Goal: Find contact information: Find contact information

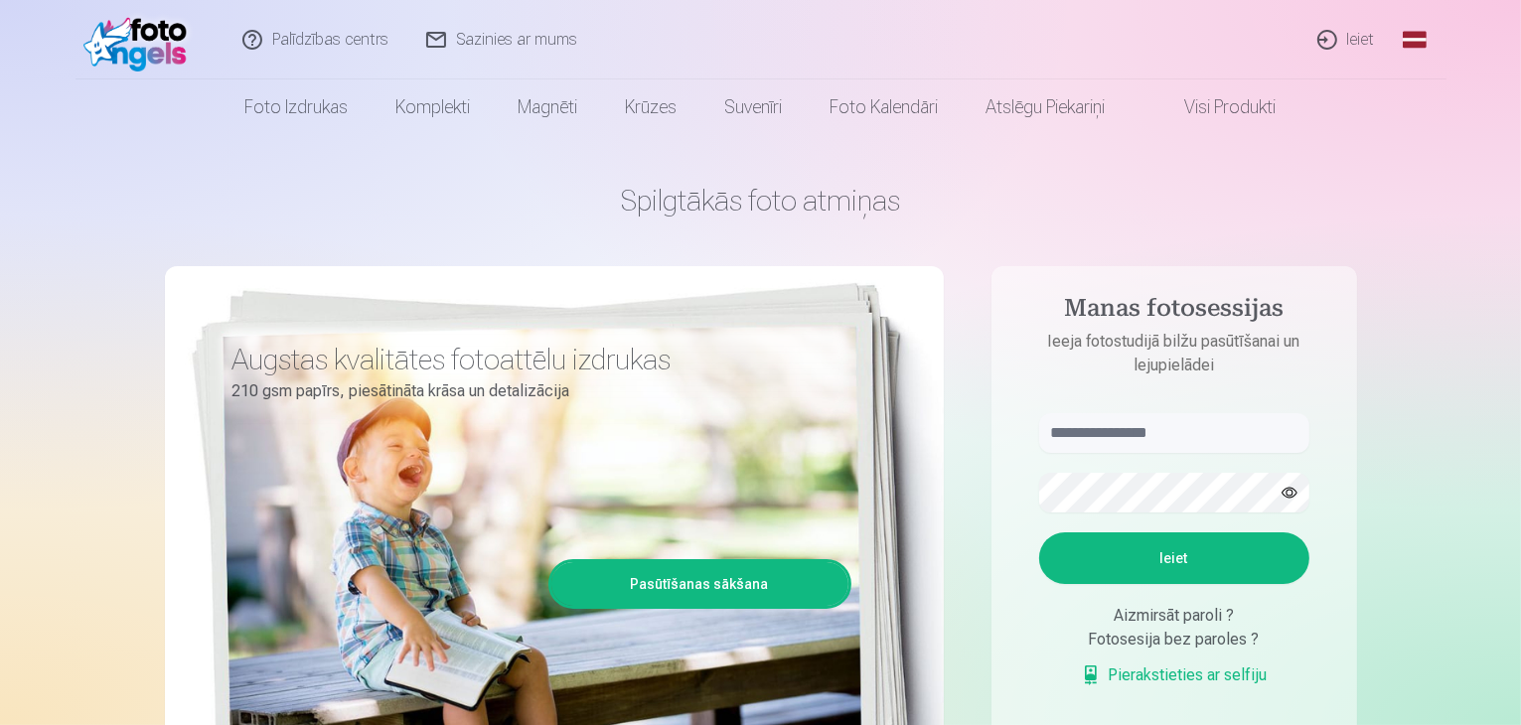
click at [1353, 37] on link "Ieiet" at bounding box center [1347, 39] width 95 height 79
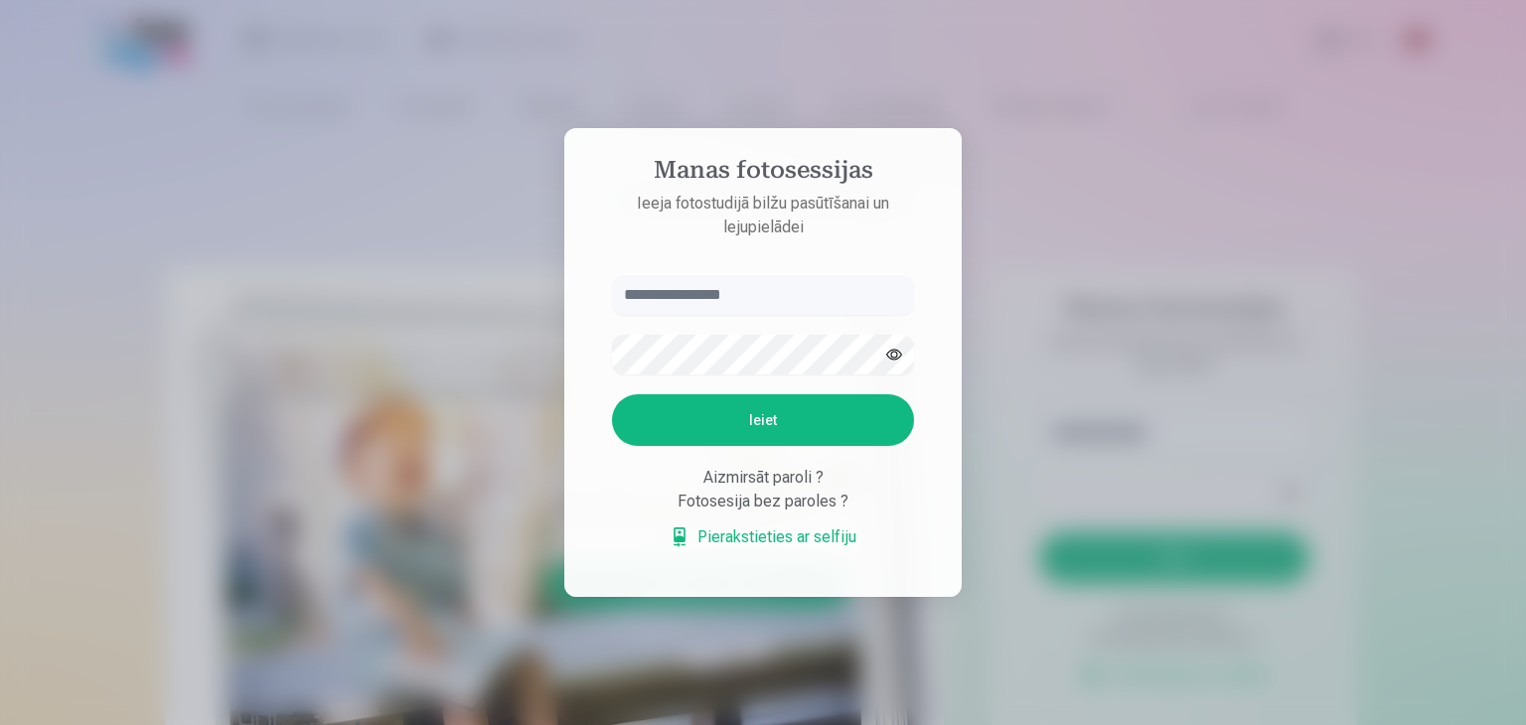
click at [781, 502] on div "Fotosesija bez paroles ?" at bounding box center [763, 502] width 302 height 24
click at [843, 498] on div "Fotosesija bez paroles ?" at bounding box center [763, 502] width 302 height 24
click at [745, 478] on div "Aizmirsāt paroli ?" at bounding box center [763, 478] width 302 height 24
click at [747, 507] on div "Fotosesija bez paroles ?" at bounding box center [763, 502] width 302 height 24
click at [674, 536] on div "Aizmirsāt paroli ? Fotosesija bez paroles ? Pierakstieties ar selfiju" at bounding box center [763, 507] width 302 height 83
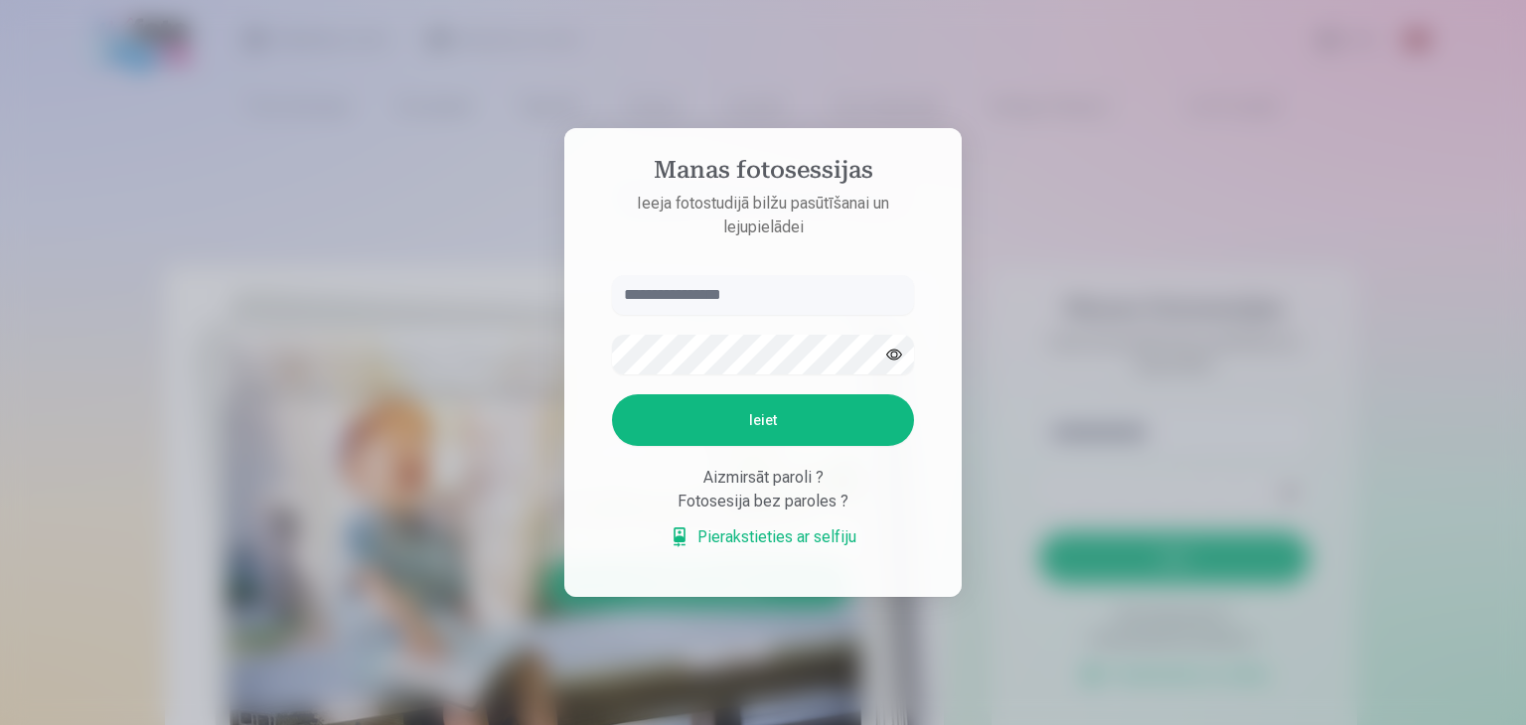
click at [684, 536] on link "Pierakstieties ar selfiju" at bounding box center [763, 538] width 187 height 24
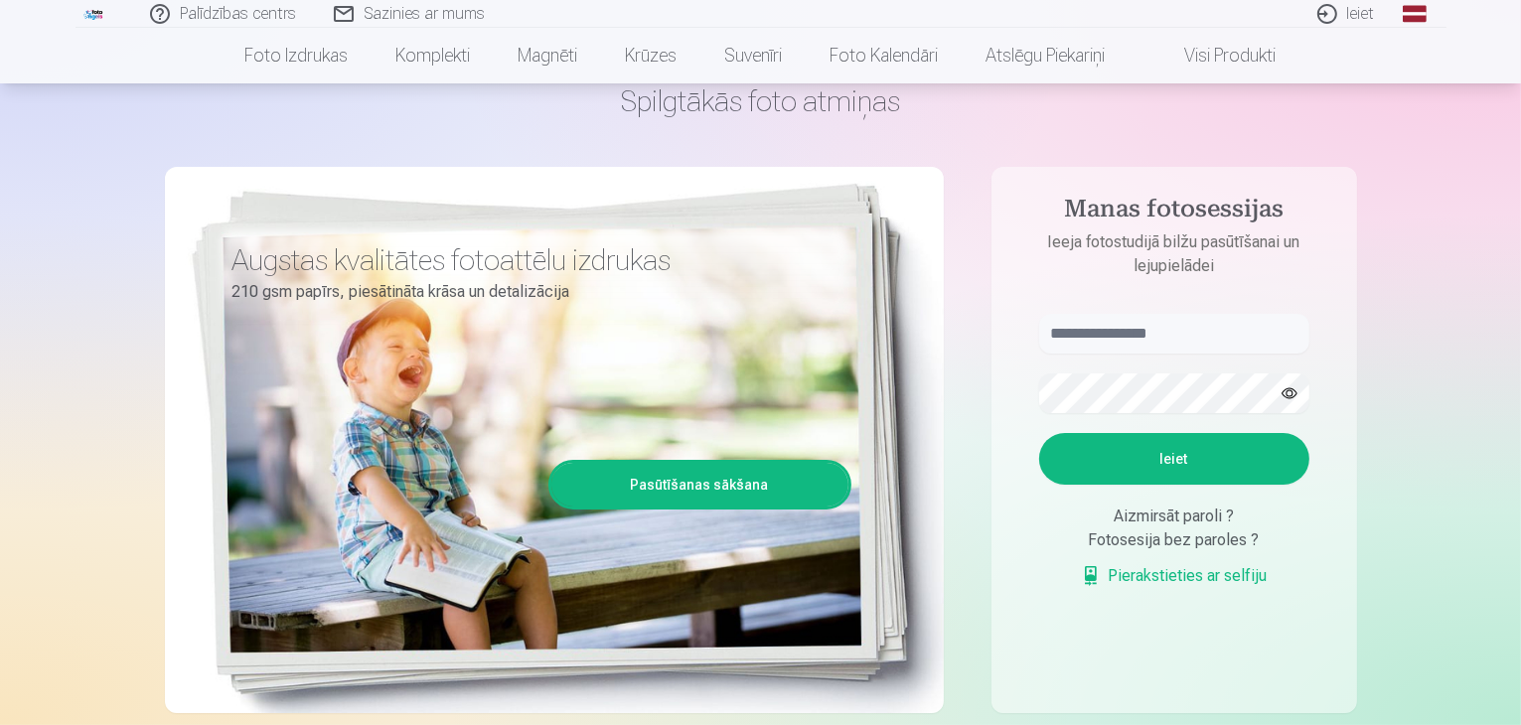
scroll to position [99, 0]
click at [1183, 346] on input "text" at bounding box center [1174, 334] width 270 height 40
type input "****"
drag, startPoint x: 1062, startPoint y: 323, endPoint x: 1007, endPoint y: 307, distance: 57.9
click at [1010, 311] on aside "Manas fotosessijas Ieeja fotostudijā bilžu pasūtīšanai un lejupielādei **** Iei…" at bounding box center [1175, 440] width 366 height 547
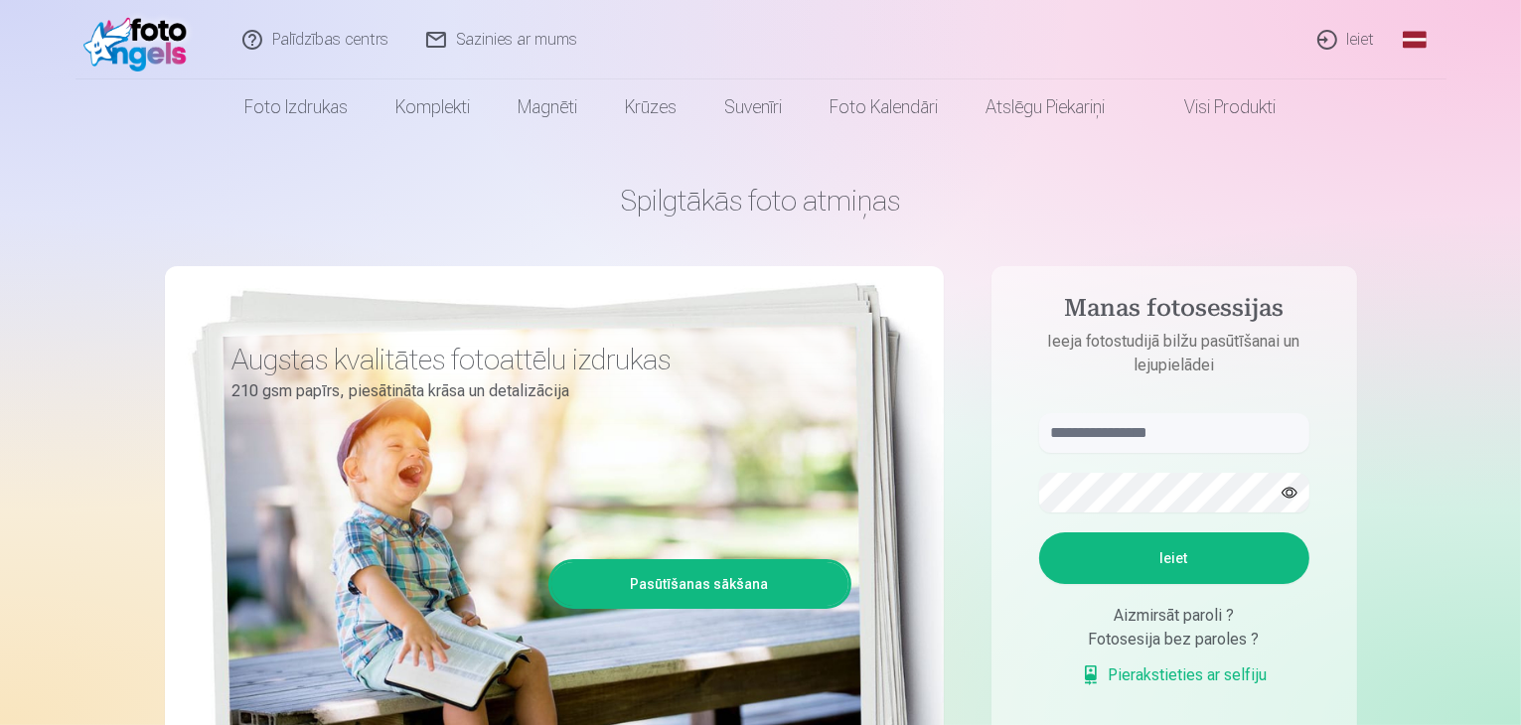
click at [1357, 41] on link "Ieiet" at bounding box center [1347, 39] width 95 height 79
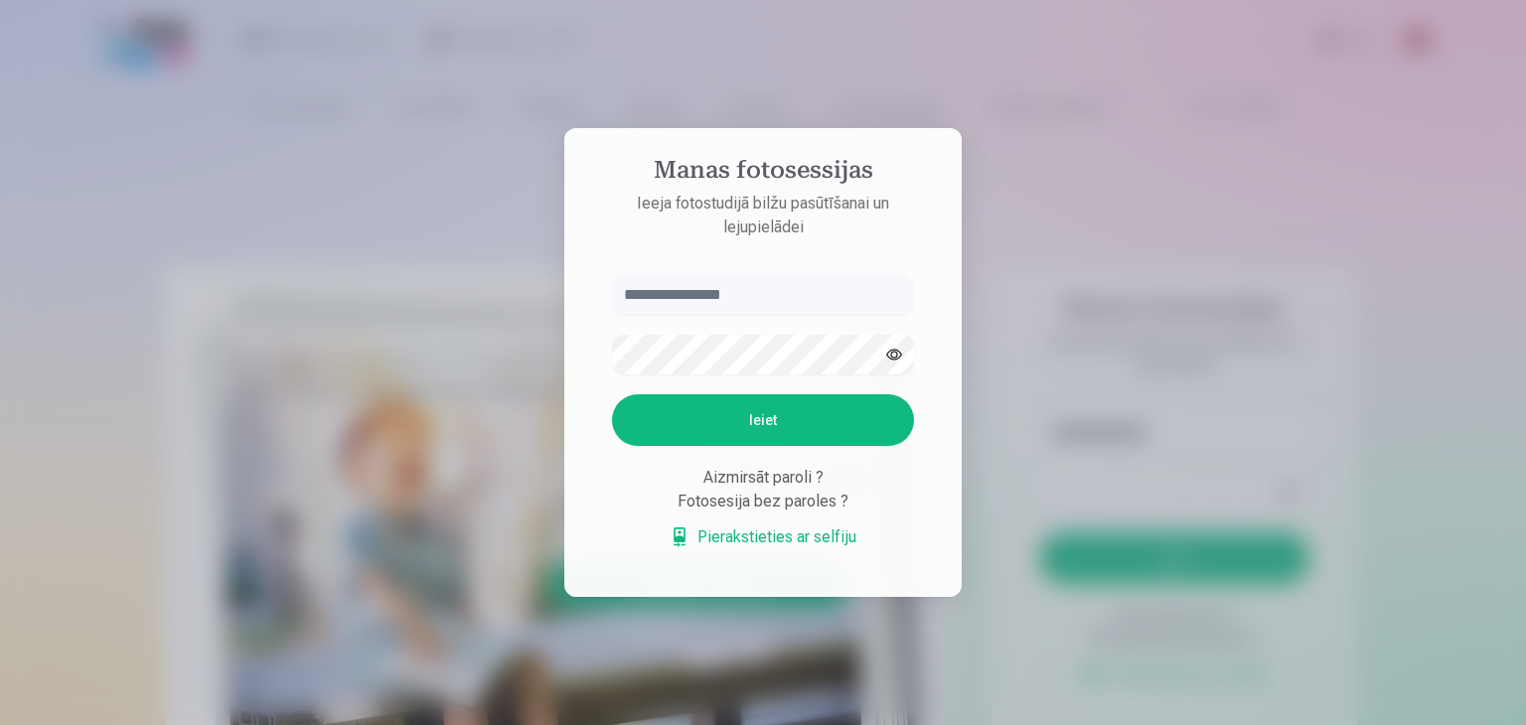
click at [1081, 320] on div at bounding box center [763, 362] width 1526 height 725
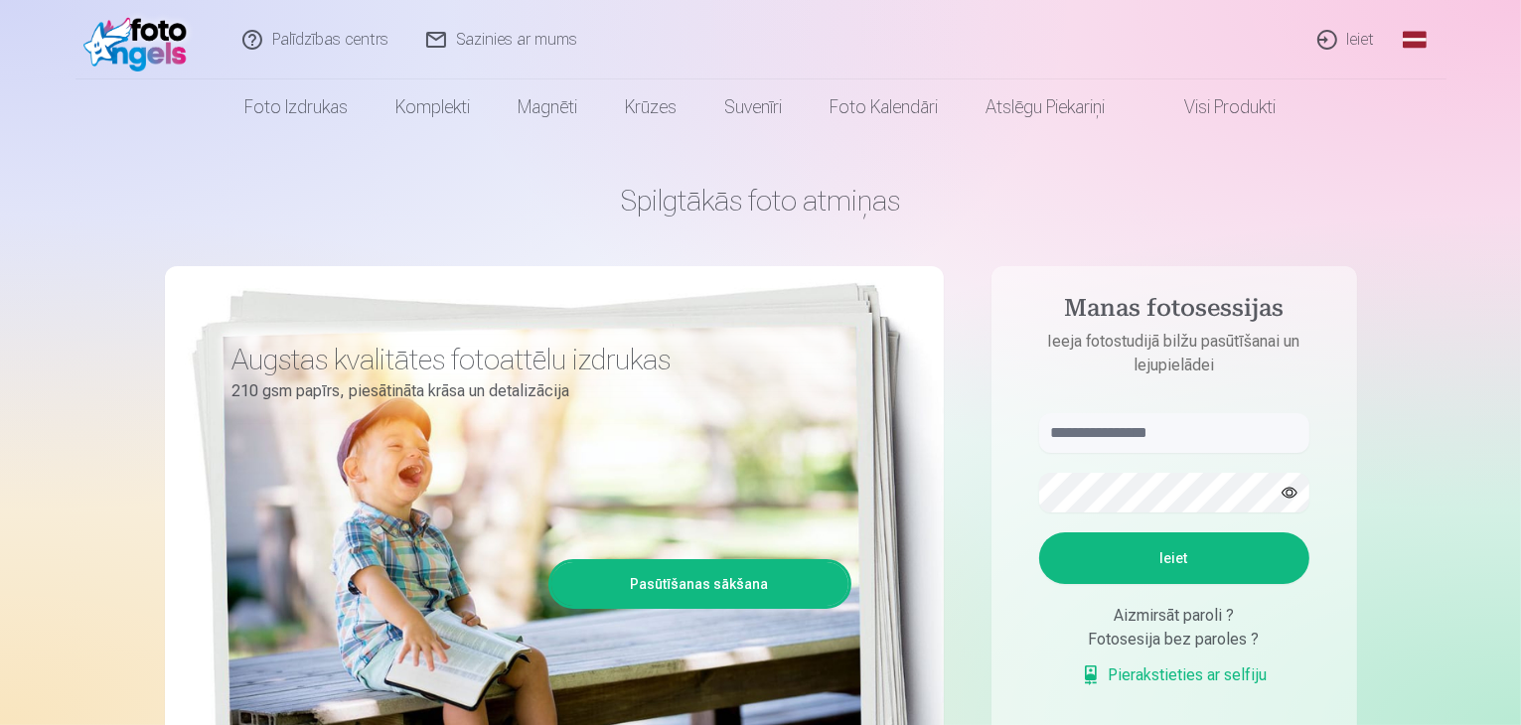
click at [344, 39] on link "Palīdzības centrs" at bounding box center [317, 39] width 184 height 79
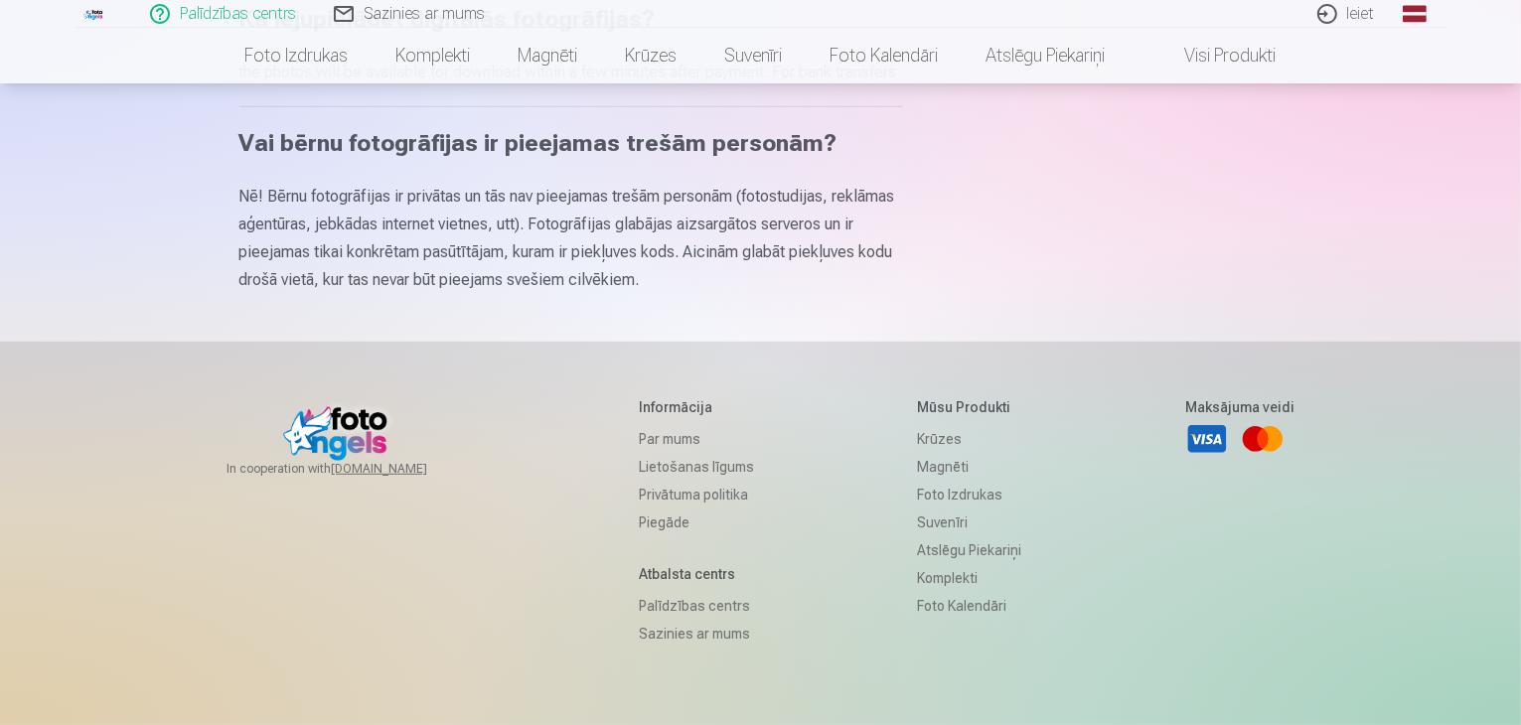
scroll to position [1292, 0]
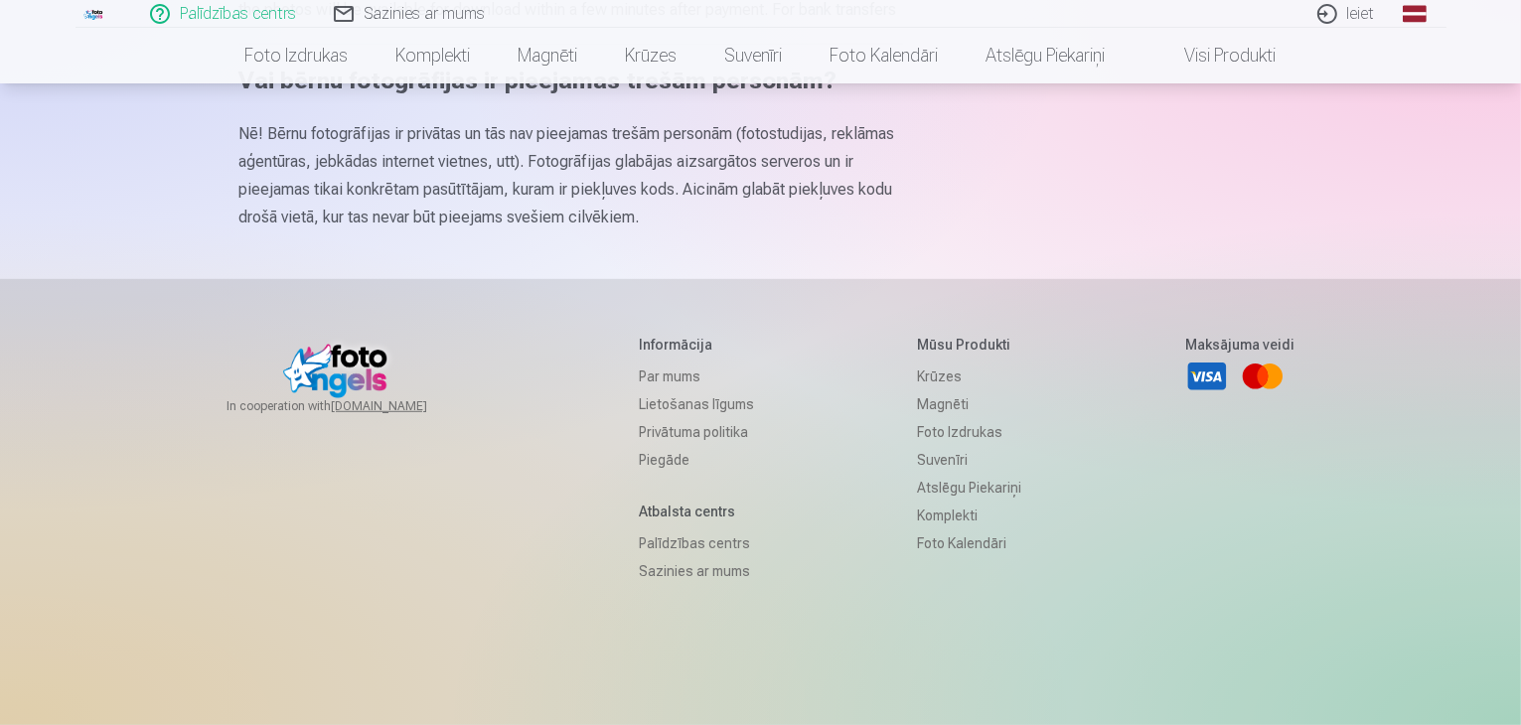
click at [661, 390] on link "Par mums" at bounding box center [696, 377] width 115 height 28
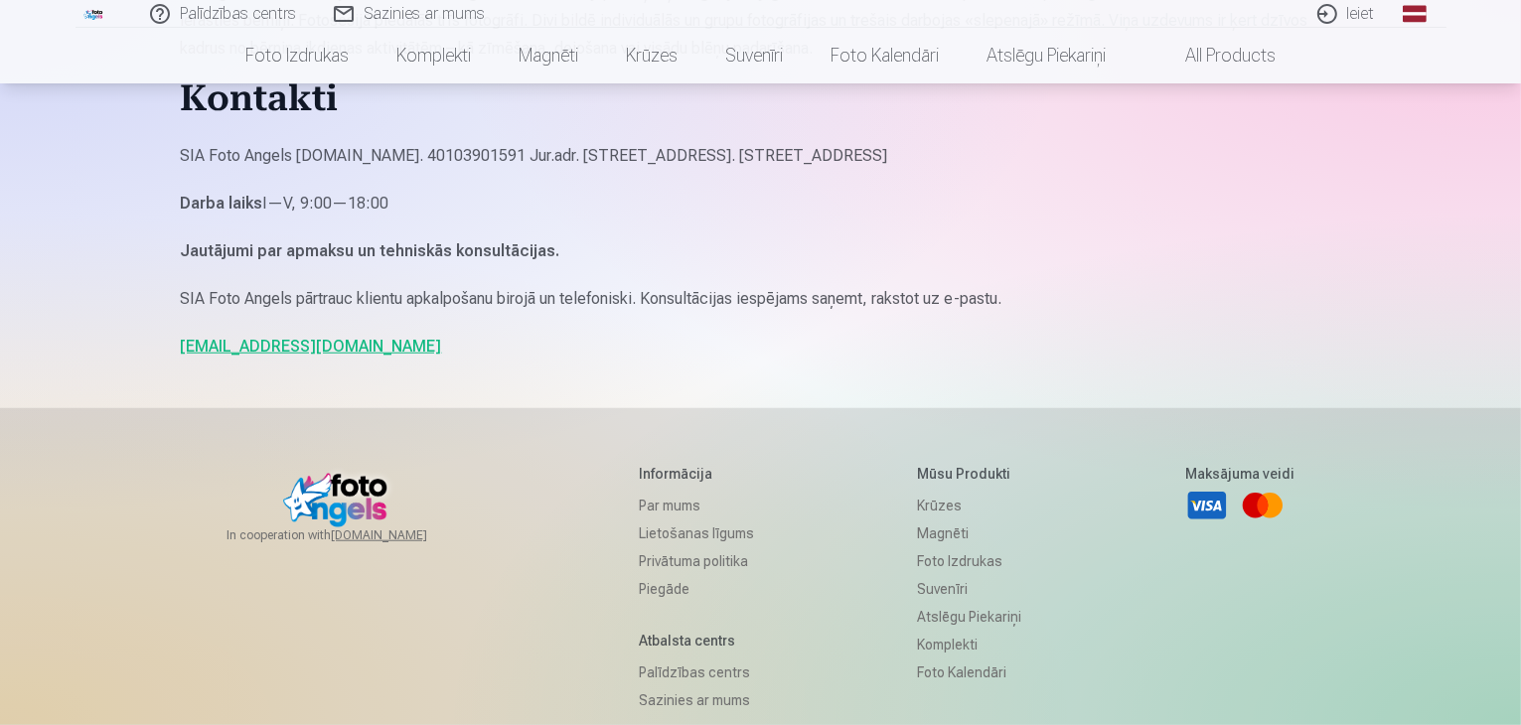
scroll to position [1789, 0]
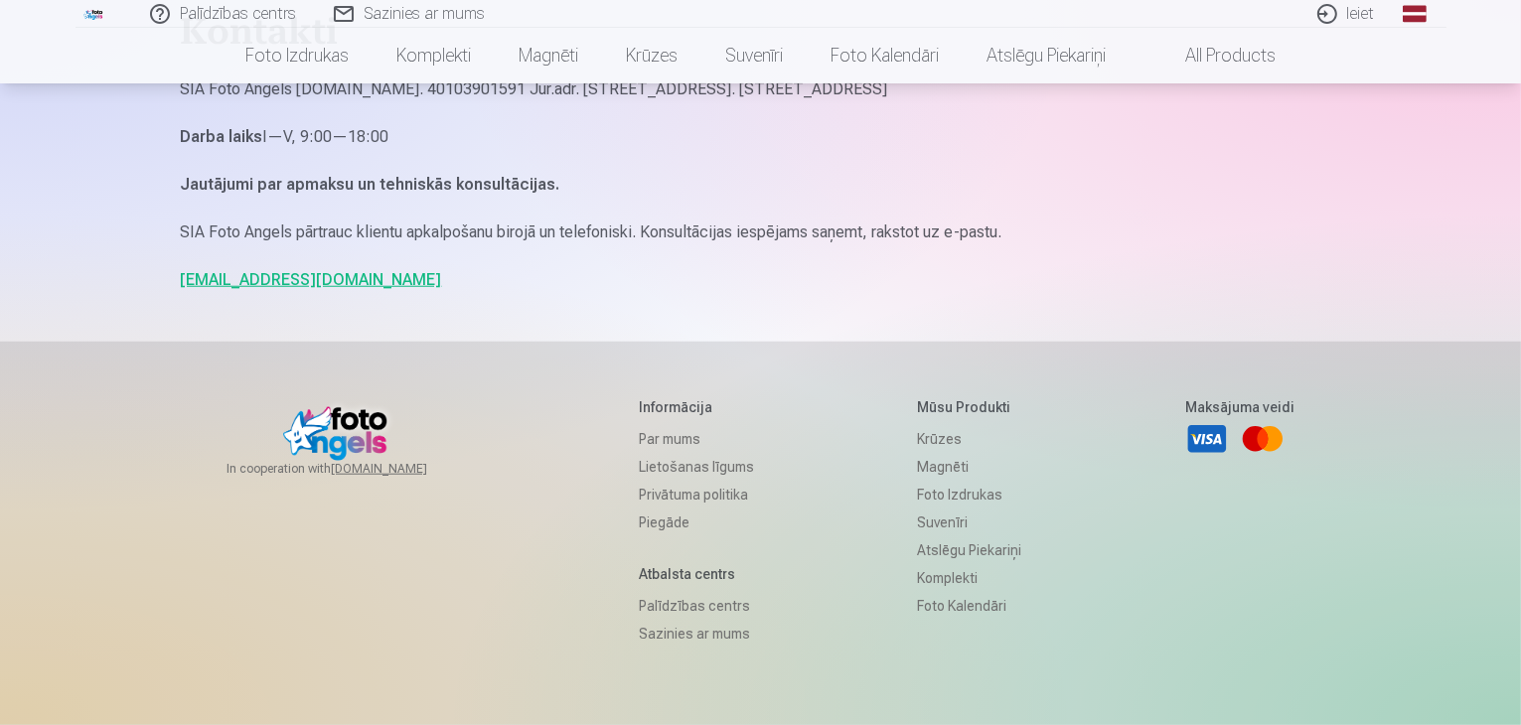
click at [667, 434] on link "Par mums" at bounding box center [696, 439] width 115 height 28
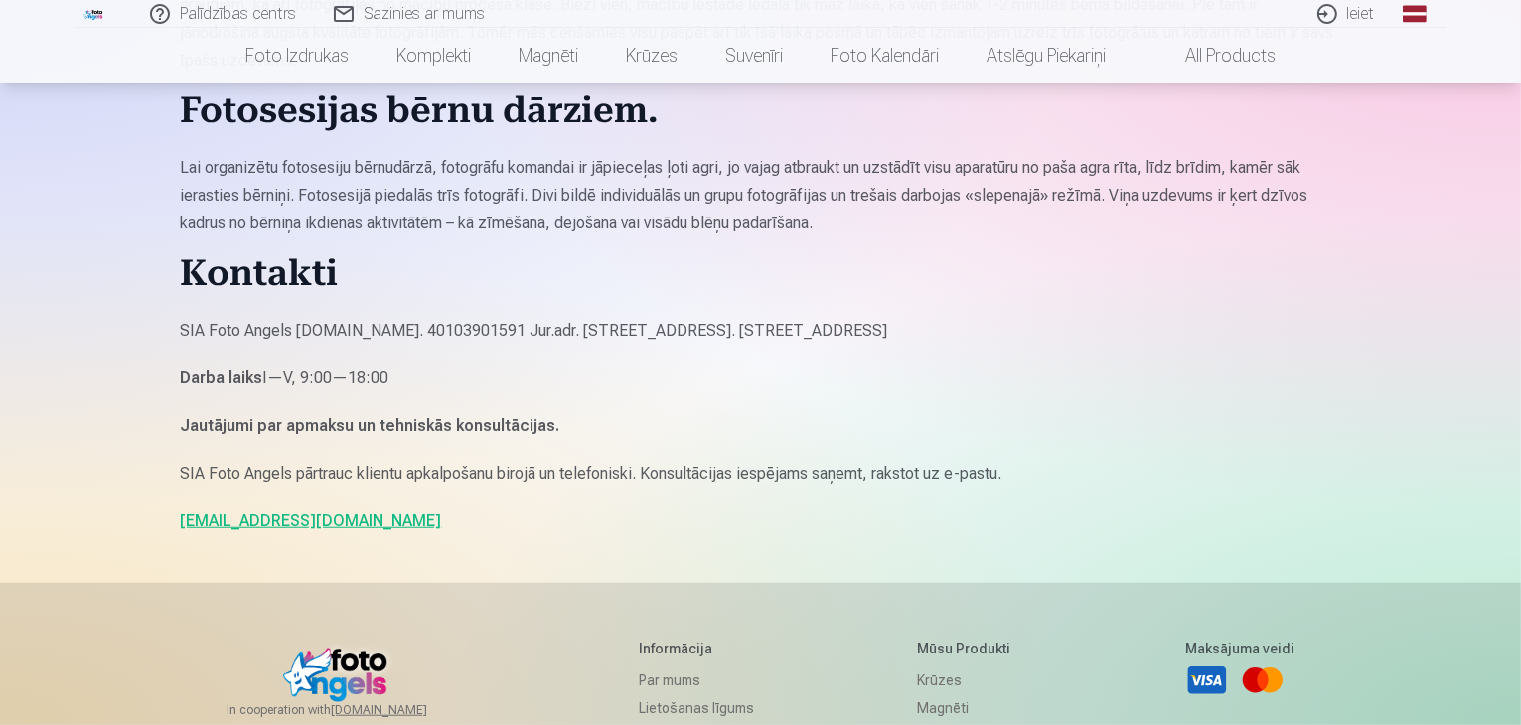
scroll to position [1590, 0]
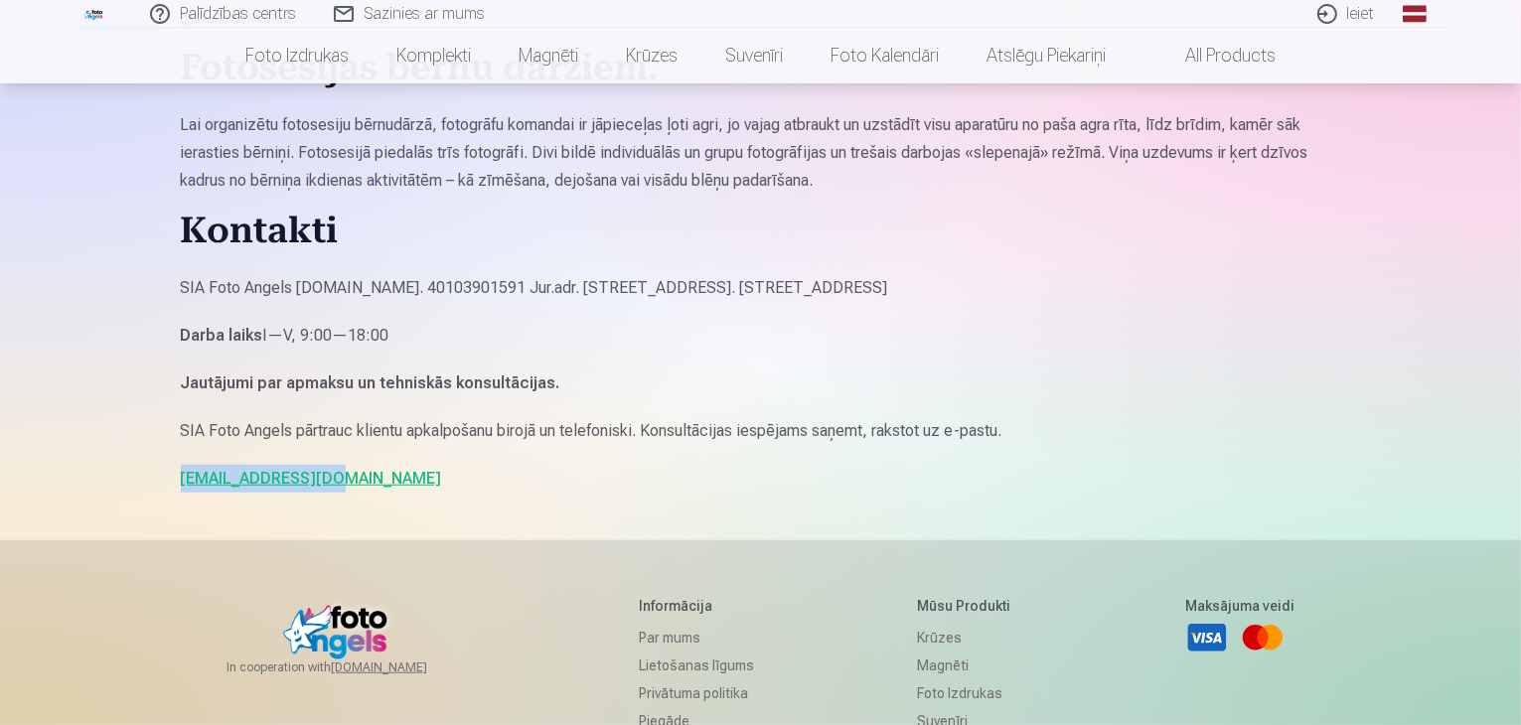
drag, startPoint x: 319, startPoint y: 480, endPoint x: 181, endPoint y: 459, distance: 139.7
copy link "[EMAIL_ADDRESS][DOMAIN_NAME]"
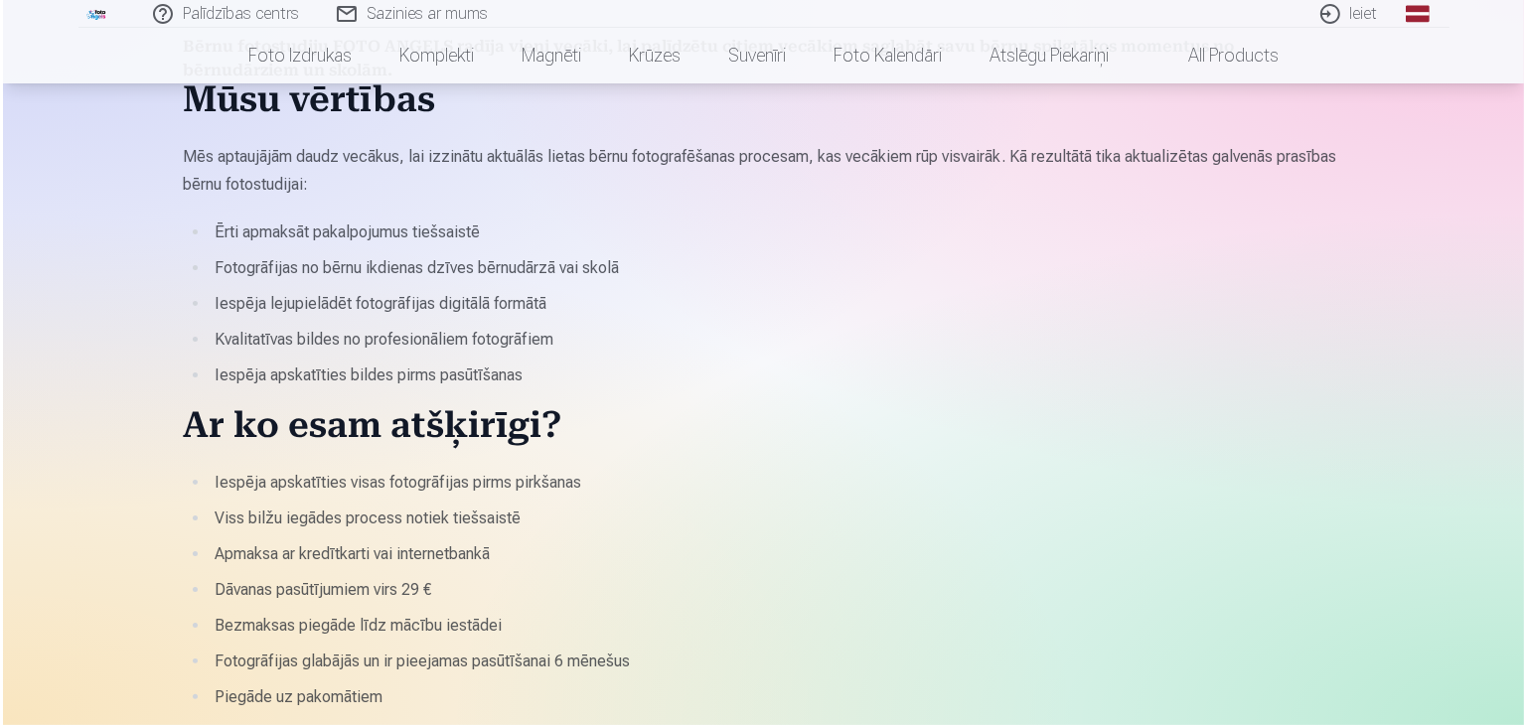
scroll to position [0, 0]
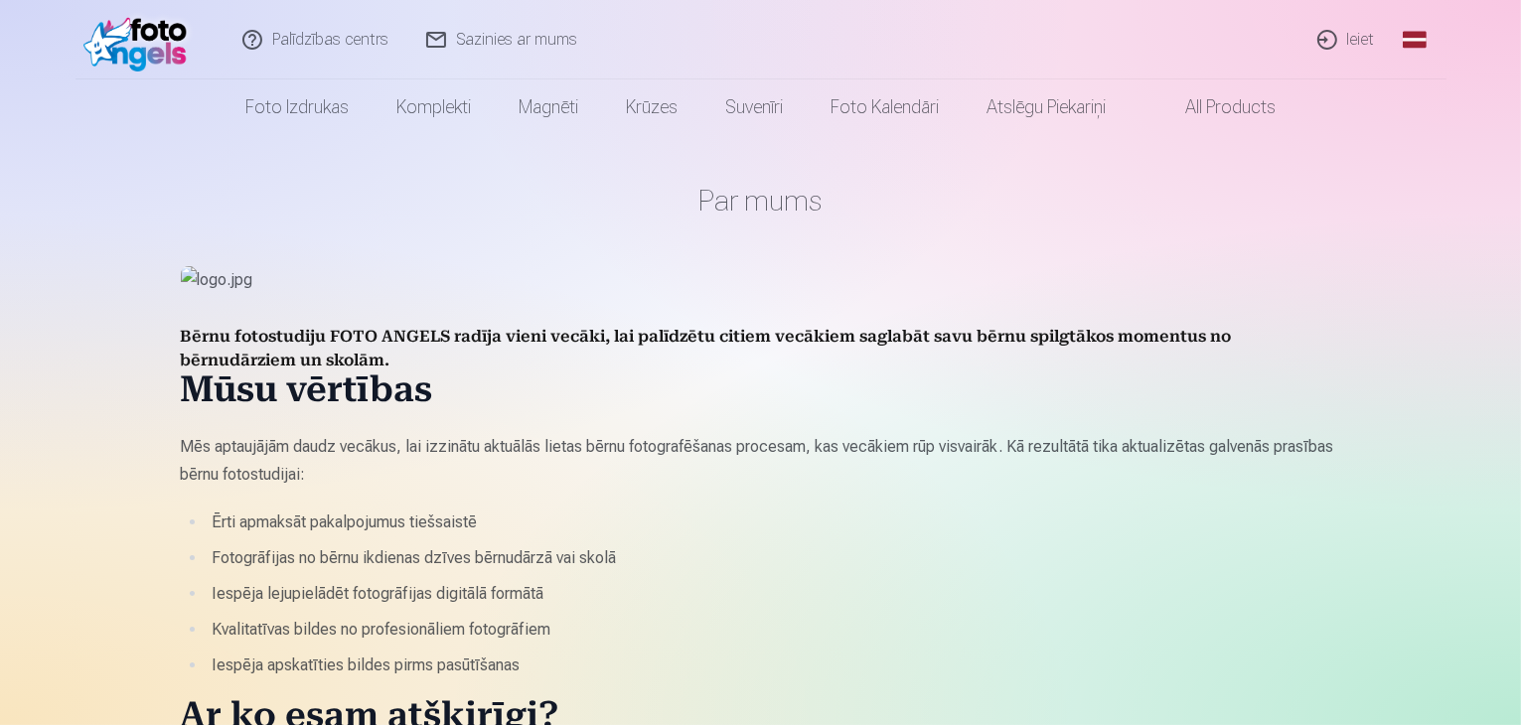
click at [1358, 41] on link "Ieiet" at bounding box center [1347, 39] width 95 height 79
